Goal: Task Accomplishment & Management: Use online tool/utility

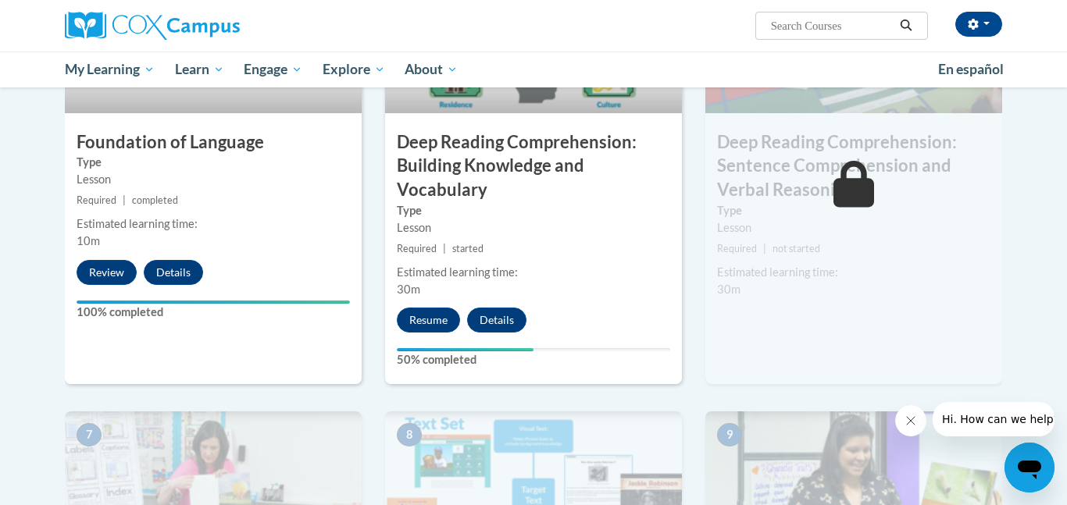
scroll to position [1004, 0]
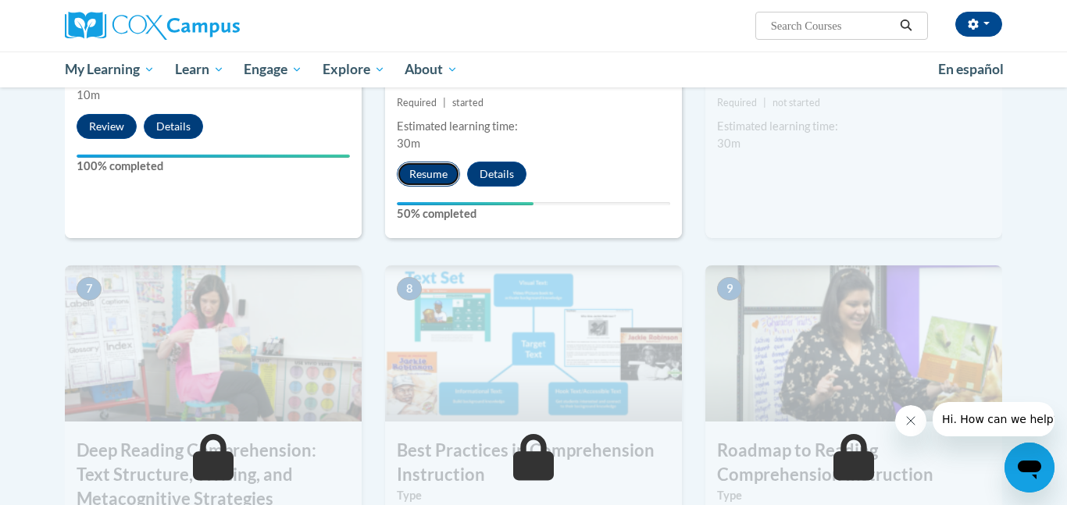
click at [443, 174] on button "Resume" at bounding box center [428, 174] width 63 height 25
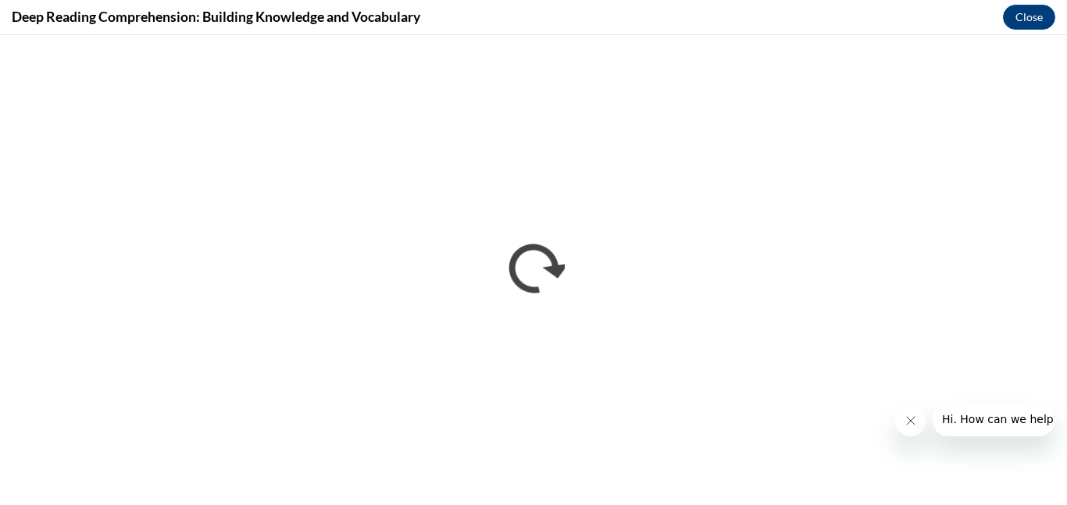
scroll to position [0, 0]
